Goal: Task Accomplishment & Management: Use online tool/utility

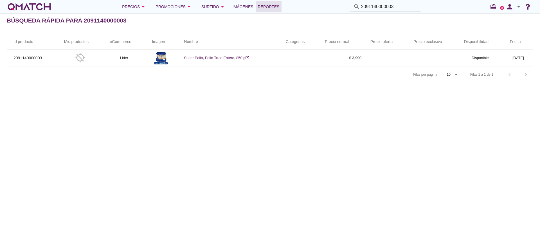
click at [275, 8] on span "Reportes" at bounding box center [269, 6] width 22 height 7
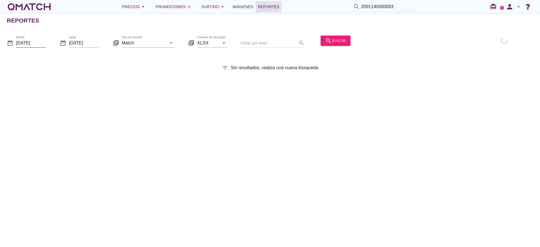
drag, startPoint x: 34, startPoint y: 42, endPoint x: 36, endPoint y: 40, distance: 3.0
click at [34, 41] on input "[DATE]" at bounding box center [31, 42] width 30 height 9
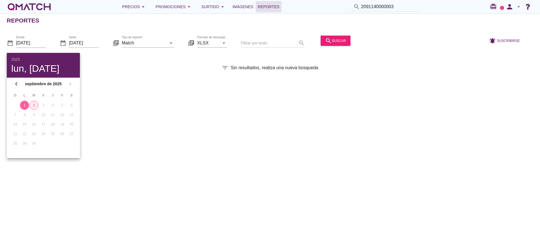
click at [35, 106] on div "2" at bounding box center [34, 105] width 8 height 5
type input "[DATE]"
drag, startPoint x: 333, startPoint y: 38, endPoint x: 289, endPoint y: 20, distance: 47.5
click at [333, 38] on div "search buscar" at bounding box center [335, 40] width 21 height 7
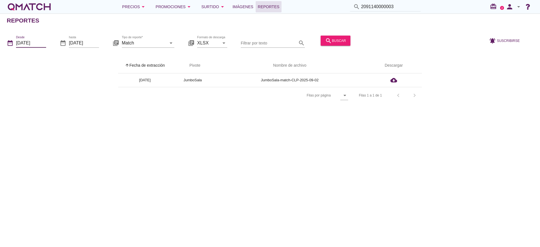
click at [30, 41] on input "[DATE]" at bounding box center [31, 42] width 30 height 9
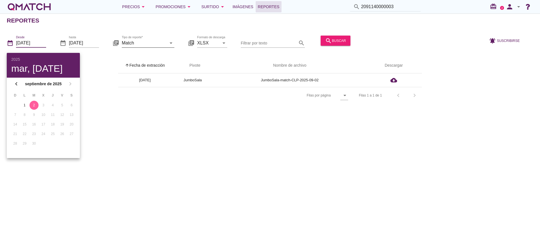
click at [156, 42] on input "Match" at bounding box center [144, 42] width 45 height 9
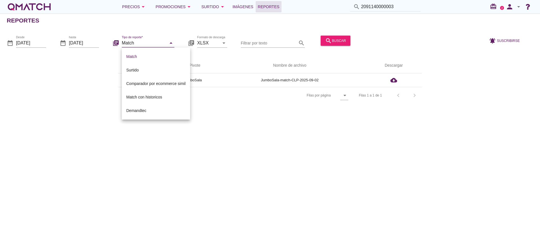
drag, startPoint x: 134, startPoint y: 70, endPoint x: 184, endPoint y: 55, distance: 52.5
click at [137, 70] on div "Surtido" at bounding box center [155, 70] width 59 height 7
type input "Surtido"
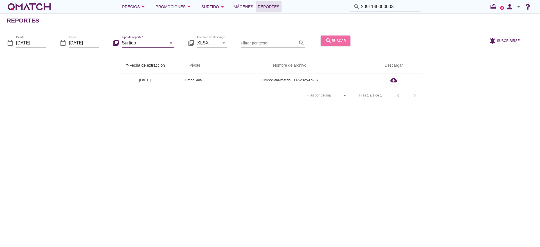
click at [346, 39] on button "search buscar" at bounding box center [335, 40] width 30 height 10
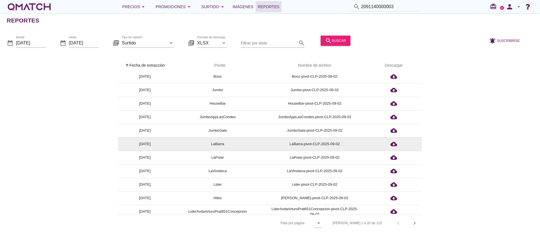
scroll to position [84, 0]
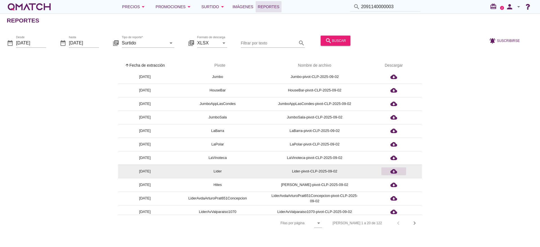
click at [394, 172] on icon "cloud_download" at bounding box center [393, 171] width 7 height 7
